Goal: Download file/media

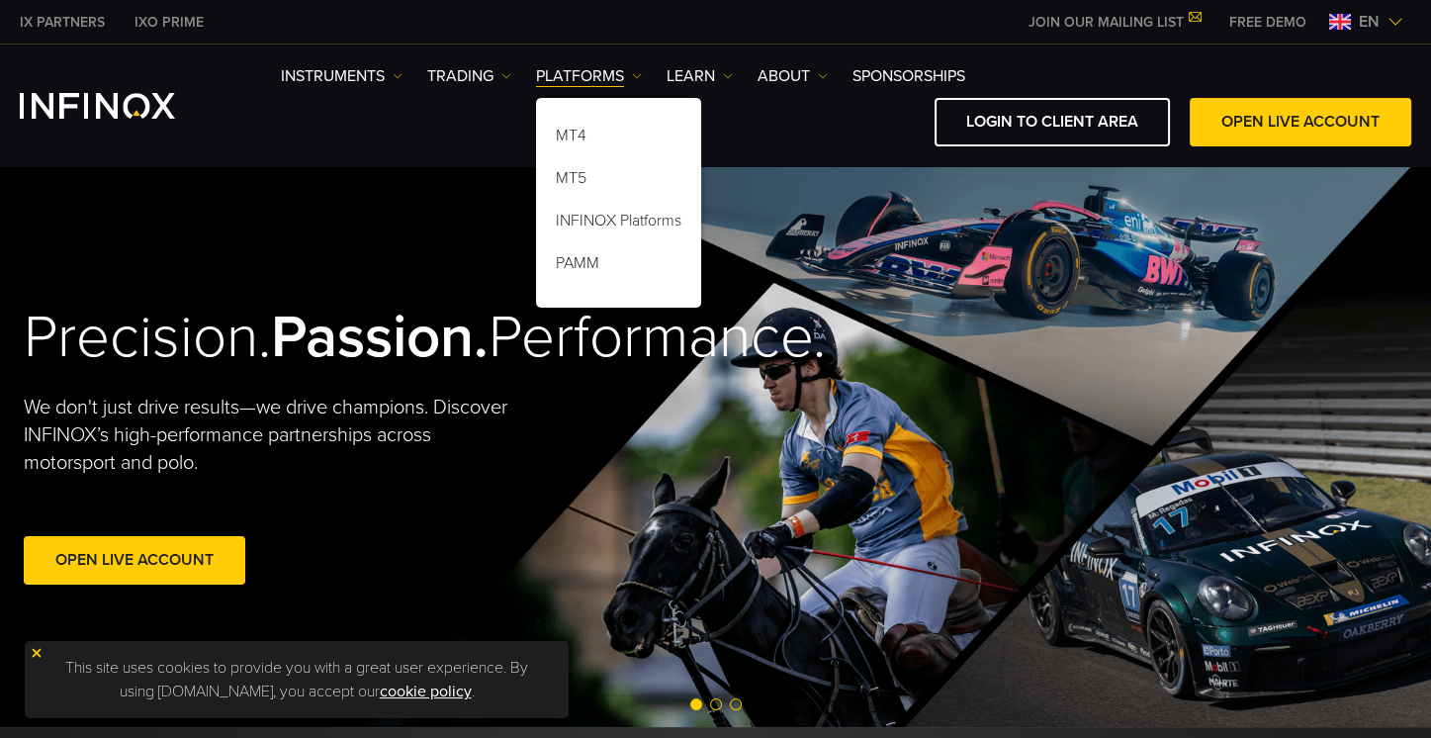
click at [1403, 17] on div "en" at bounding box center [1366, 22] width 90 height 24
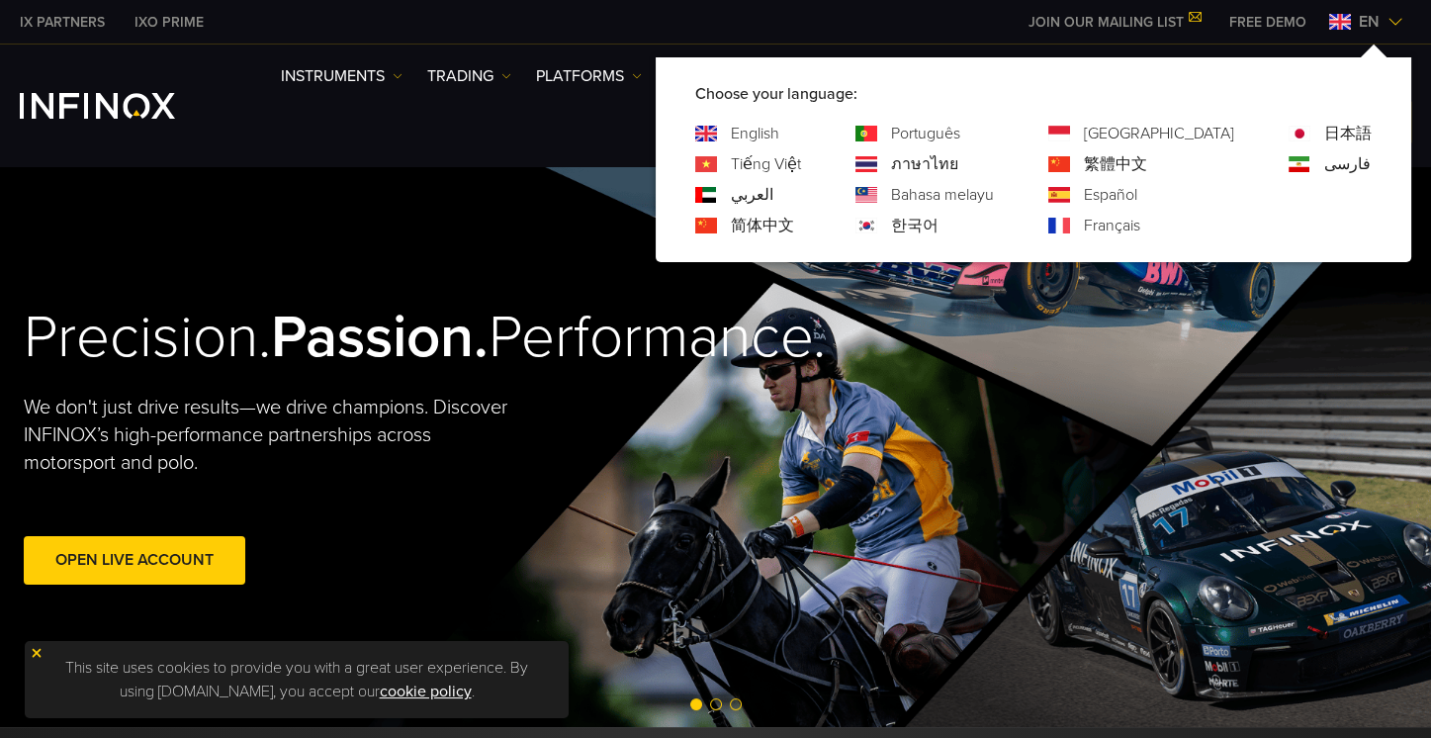
click at [994, 221] on div "한국어" at bounding box center [924, 226] width 138 height 24
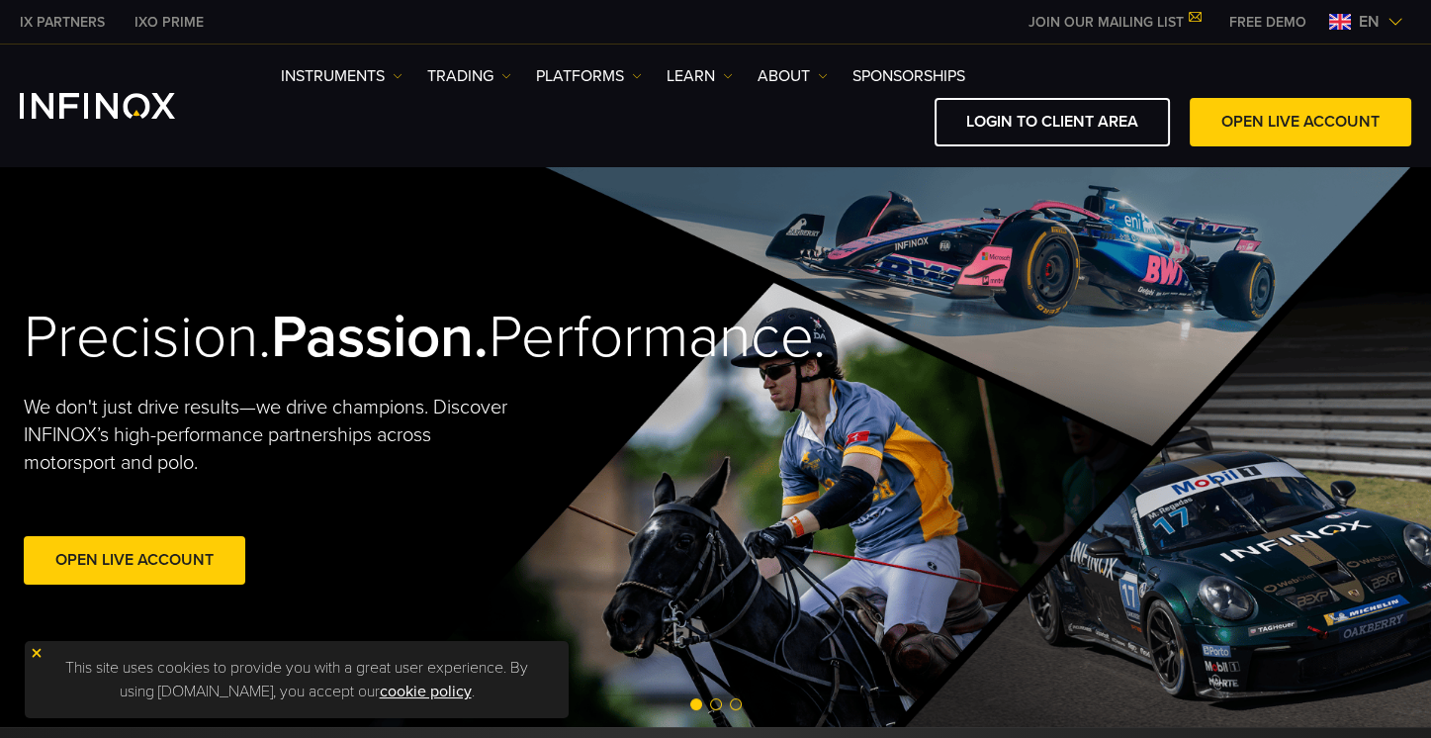
click at [1358, 21] on span "en" at bounding box center [1368, 22] width 37 height 24
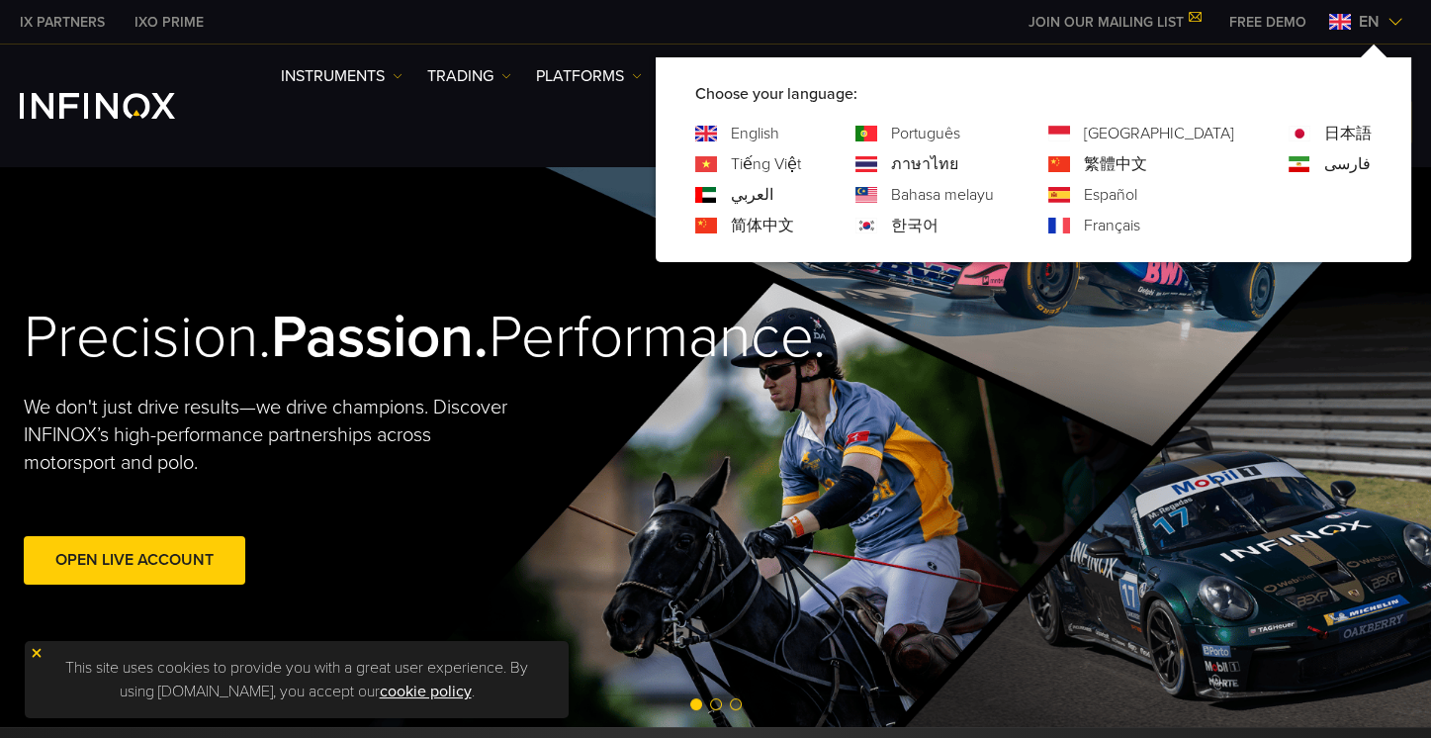
click at [938, 225] on link "한국어" at bounding box center [914, 226] width 47 height 24
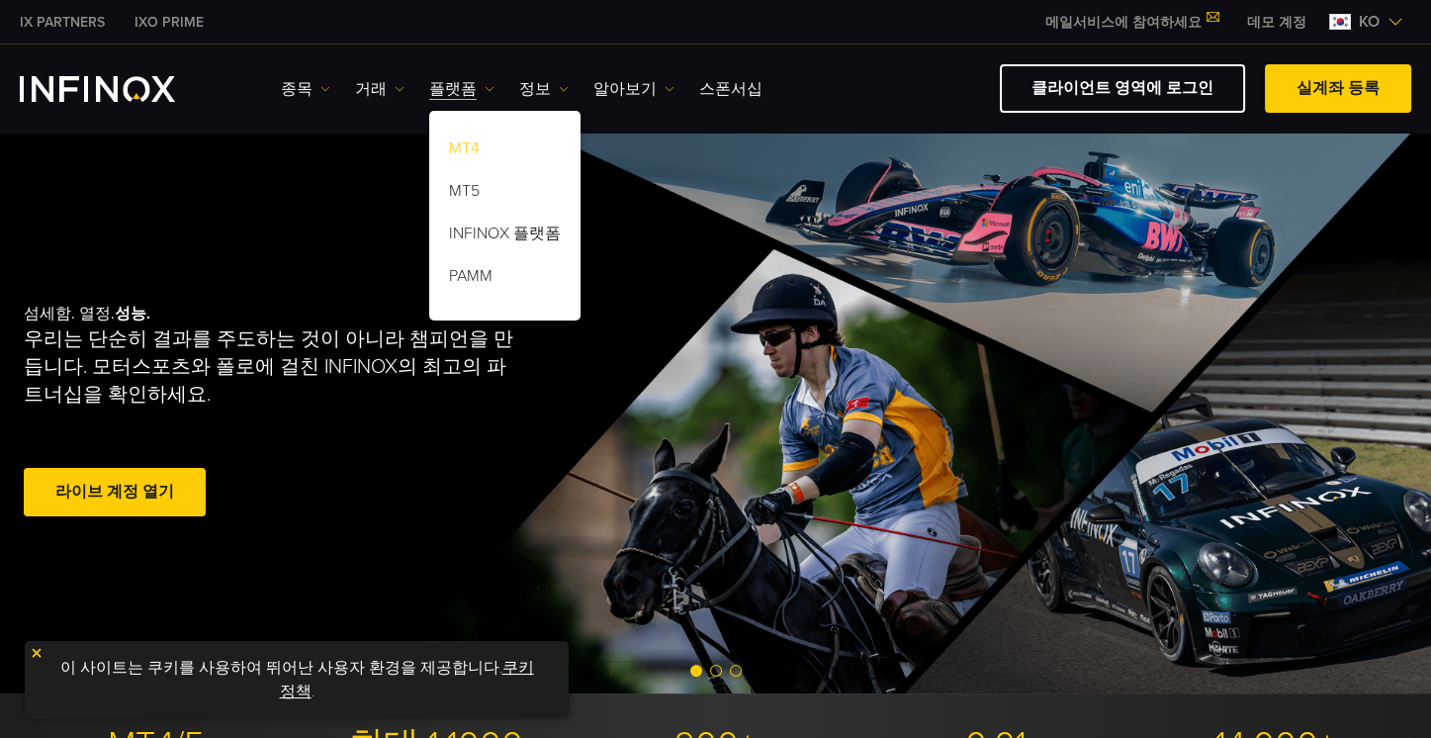
click at [462, 146] on link "MT4" at bounding box center [504, 151] width 151 height 43
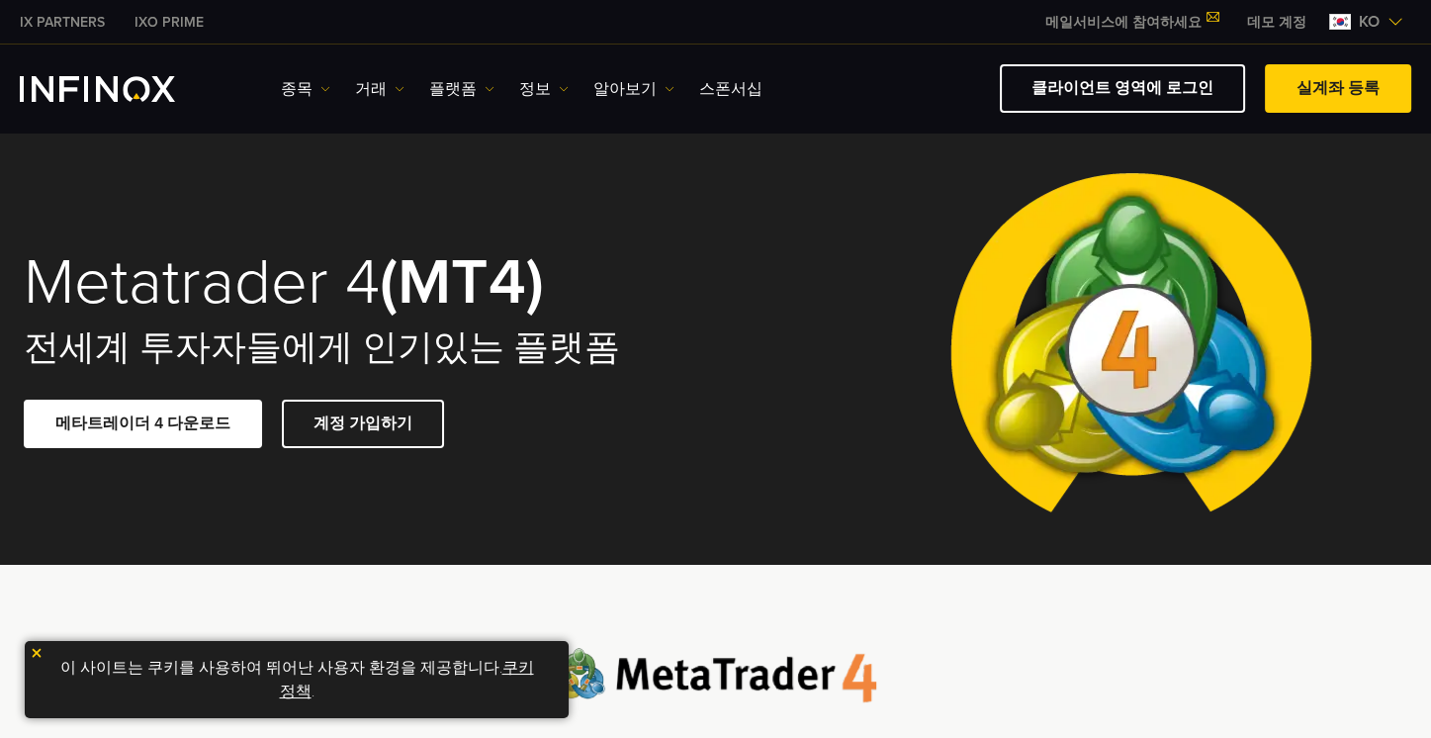
click at [193, 426] on link "메타트레이더 4 다운로드" at bounding box center [143, 423] width 238 height 48
click at [33, 655] on img at bounding box center [37, 653] width 14 height 14
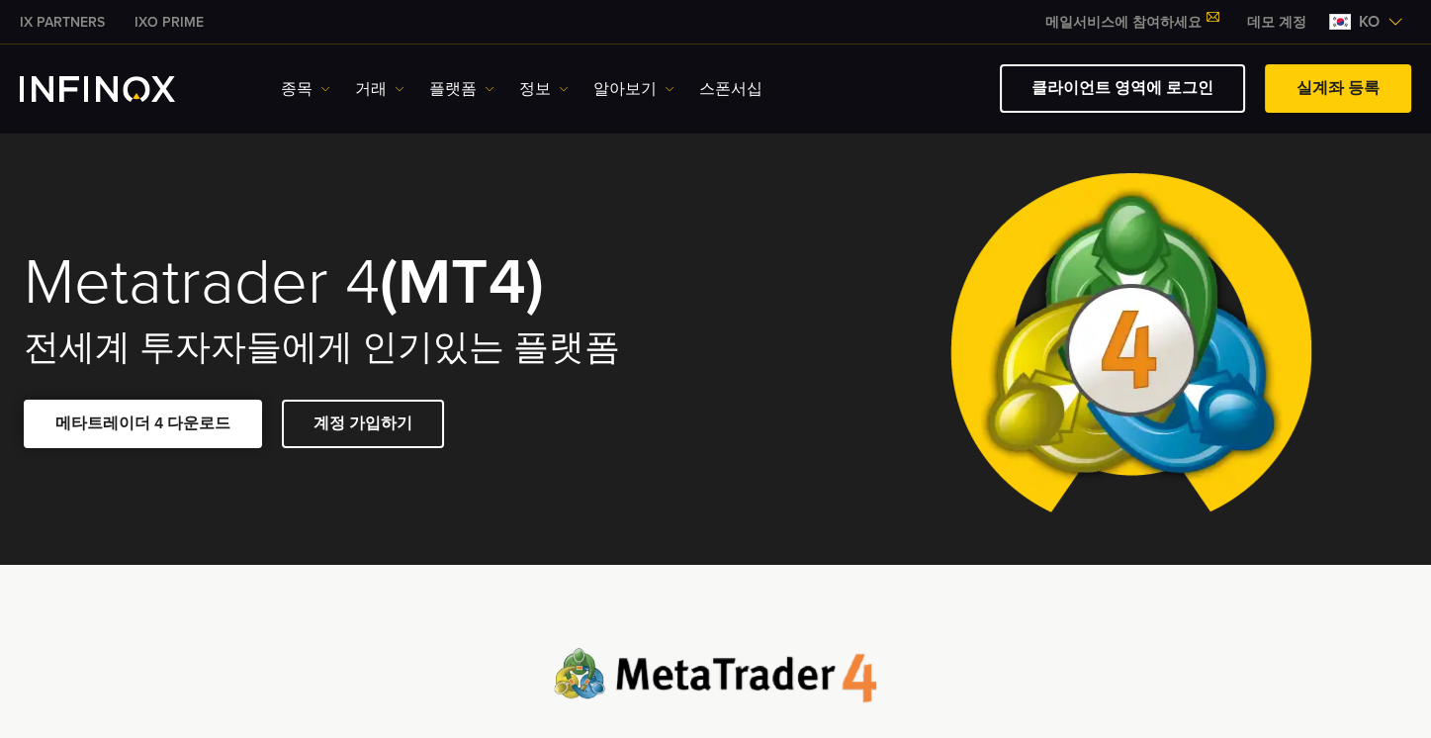
click at [193, 427] on link "메타트레이더 4 다운로드" at bounding box center [143, 423] width 238 height 48
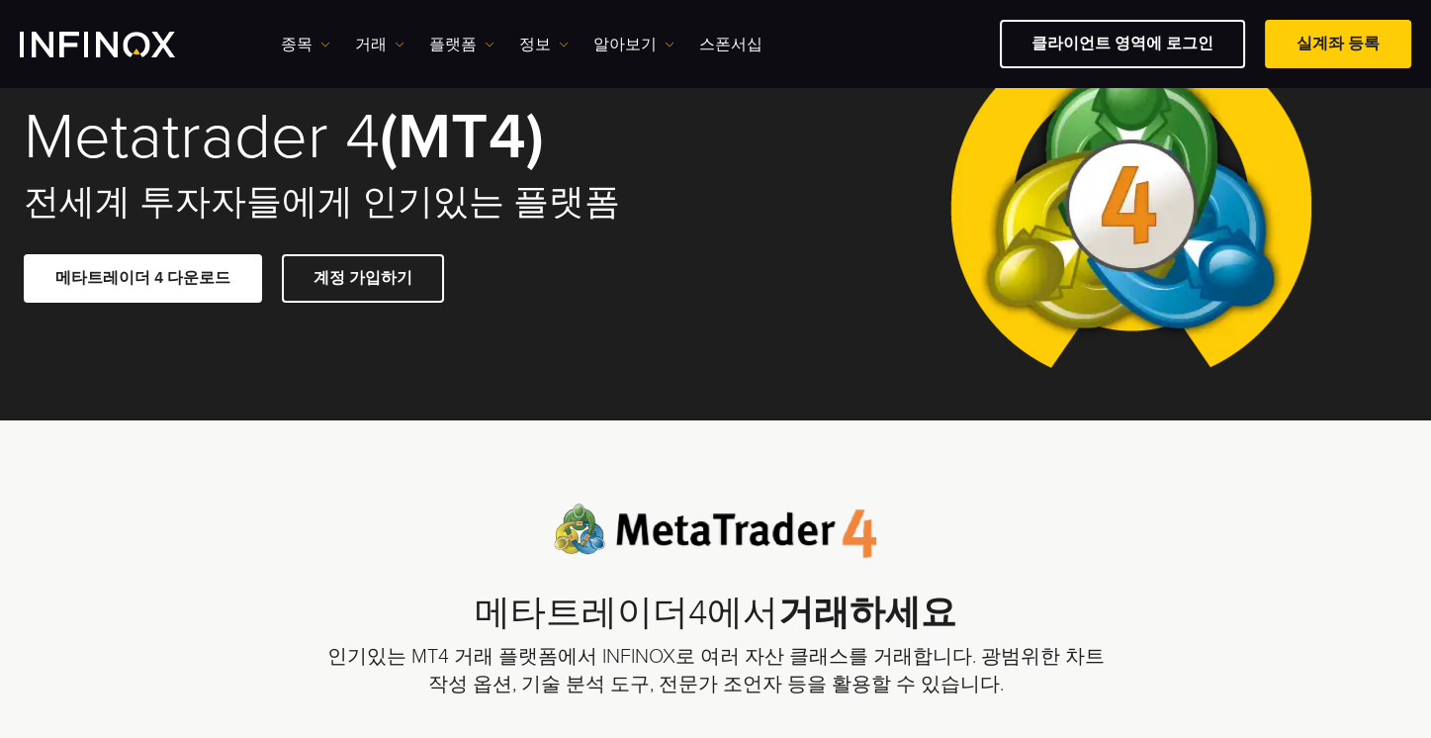
scroll to position [198, 0]
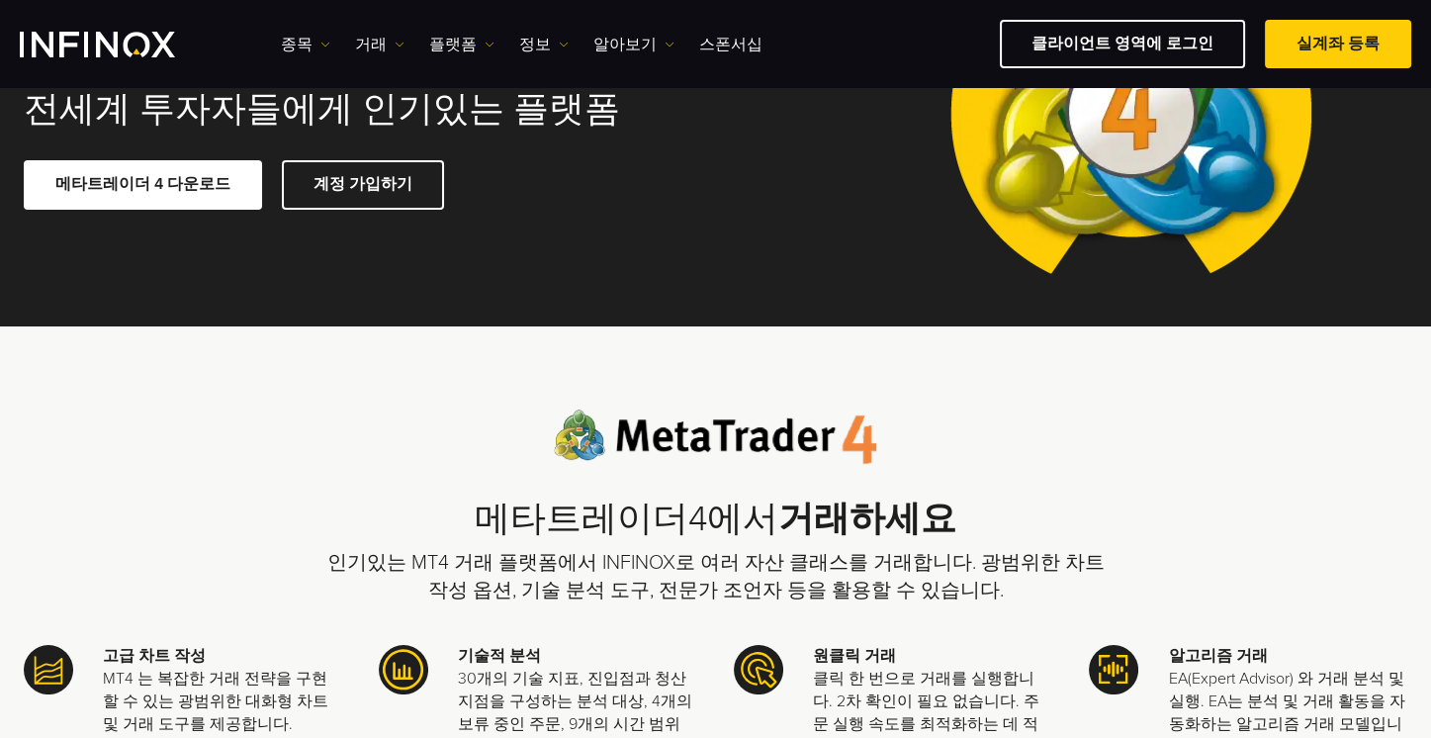
click at [940, 667] on p "클릭 한 번으로 거래를 실행합니다. 2차 확인이 필요 없습니다. 주문 실행 속도를 최적화하는 데 적합합니다." at bounding box center [932, 712] width 239 height 91
